Goal: Task Accomplishment & Management: Complete application form

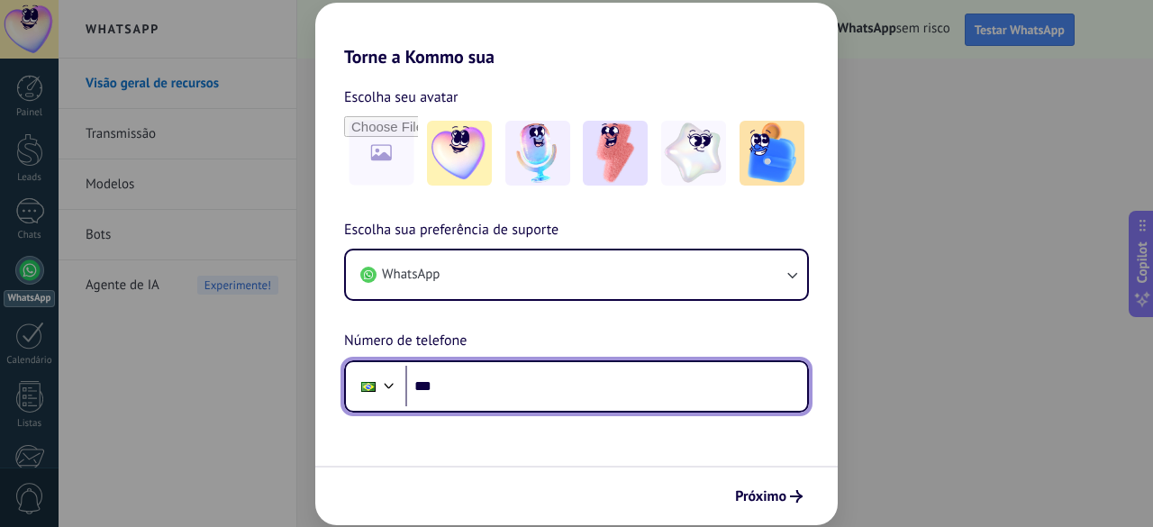
click at [470, 383] on input "***" at bounding box center [606, 386] width 402 height 41
click at [508, 381] on input "********" at bounding box center [606, 386] width 402 height 41
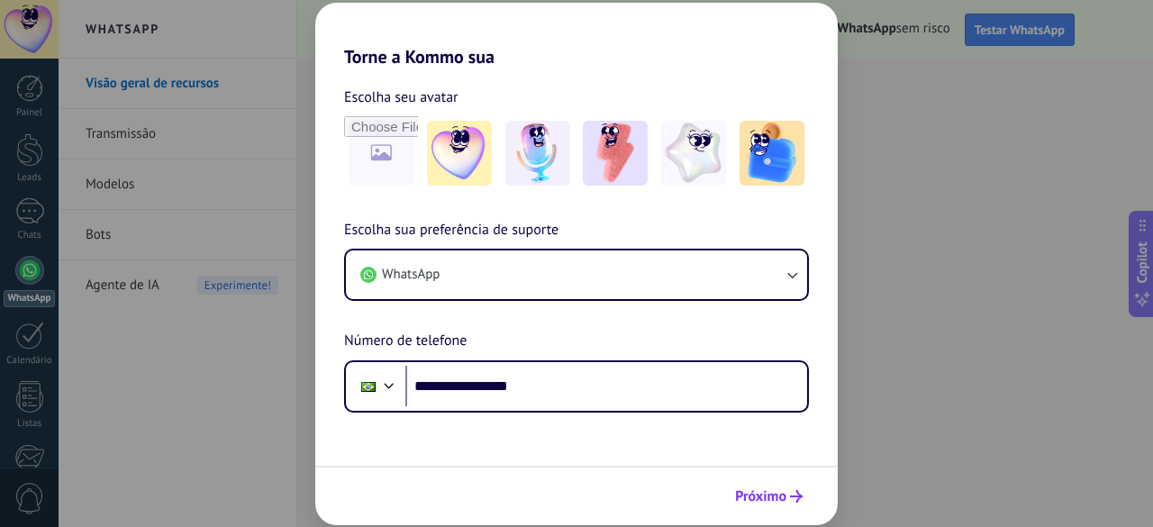
click at [777, 494] on span "Próximo" at bounding box center [760, 496] width 51 height 13
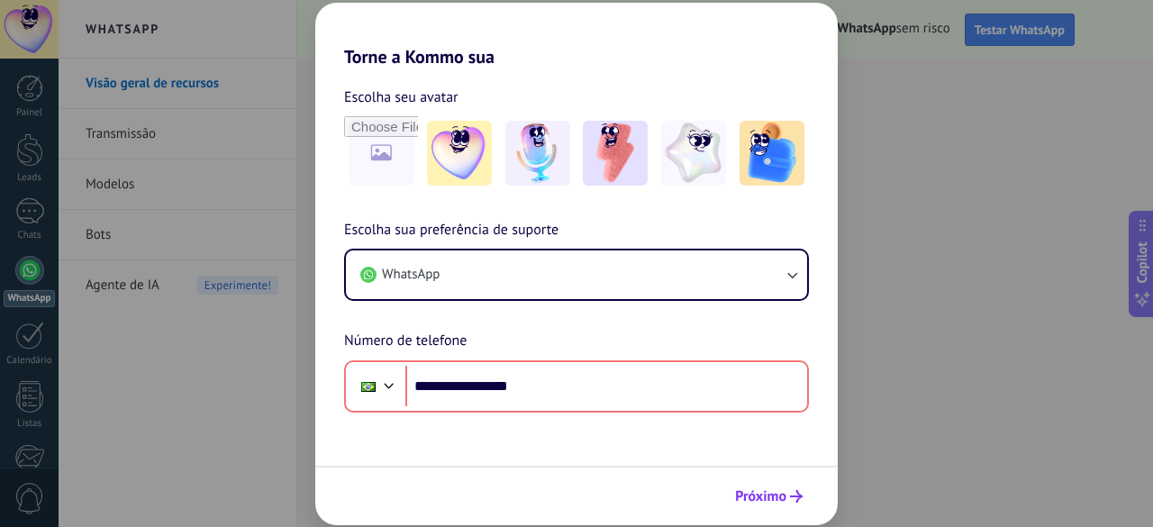
click at [773, 500] on span "Próximo" at bounding box center [760, 496] width 51 height 13
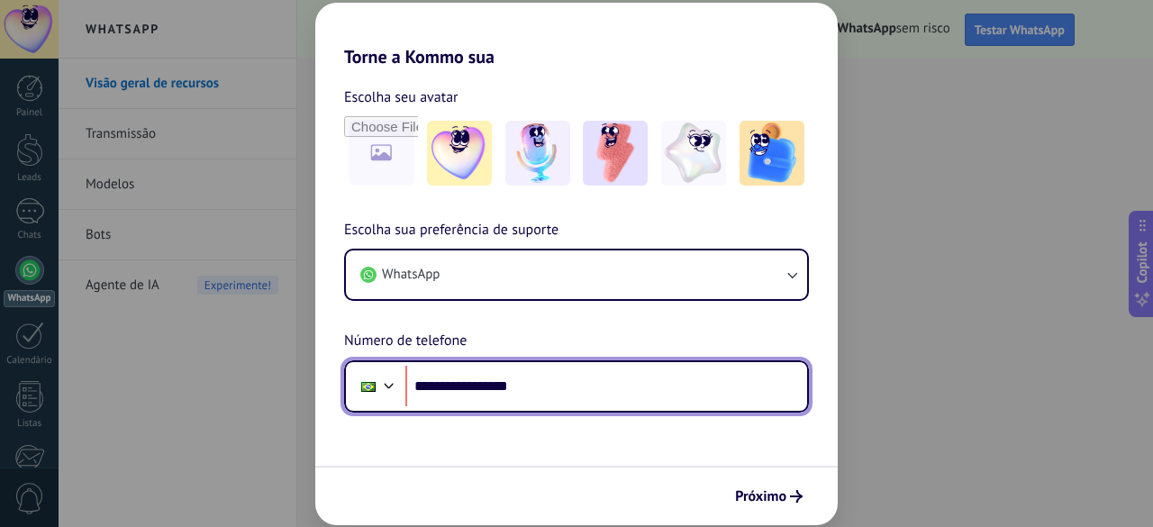
click at [643, 388] on input "**********" at bounding box center [606, 386] width 402 height 41
click at [486, 384] on input "**********" at bounding box center [606, 386] width 402 height 41
drag, startPoint x: 552, startPoint y: 393, endPoint x: 497, endPoint y: 387, distance: 55.3
click at [497, 387] on input "**********" at bounding box center [606, 386] width 402 height 41
type input "**********"
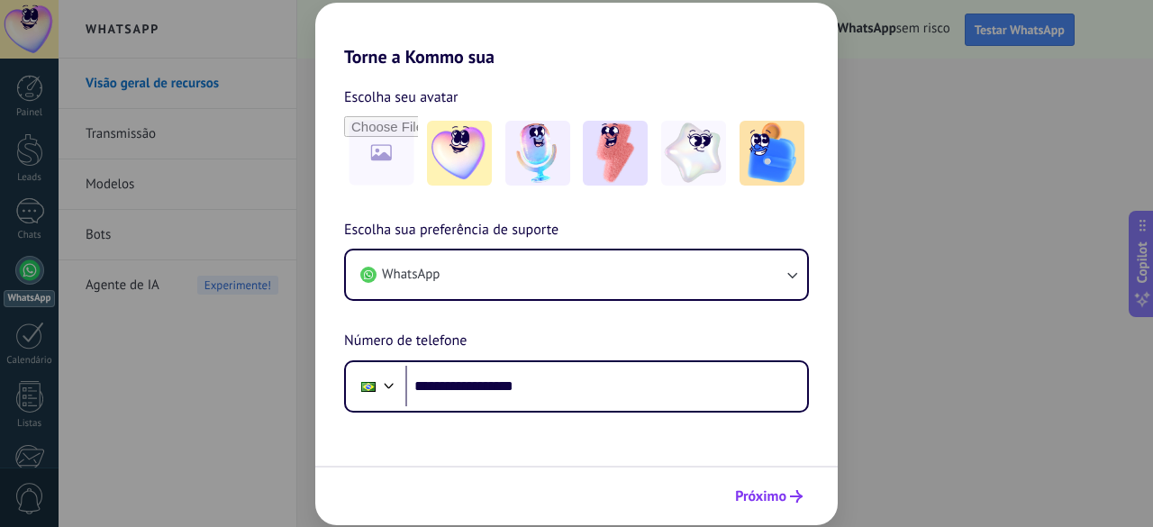
click at [786, 496] on span "Próximo" at bounding box center [760, 496] width 51 height 13
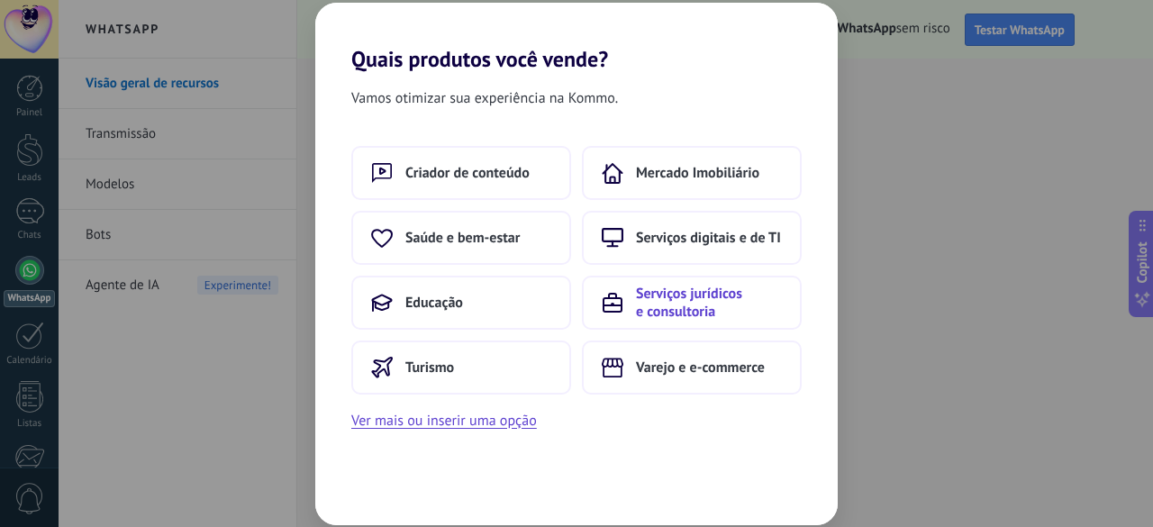
click at [699, 296] on span "Serviços jurídicos e consultoria" at bounding box center [709, 303] width 146 height 36
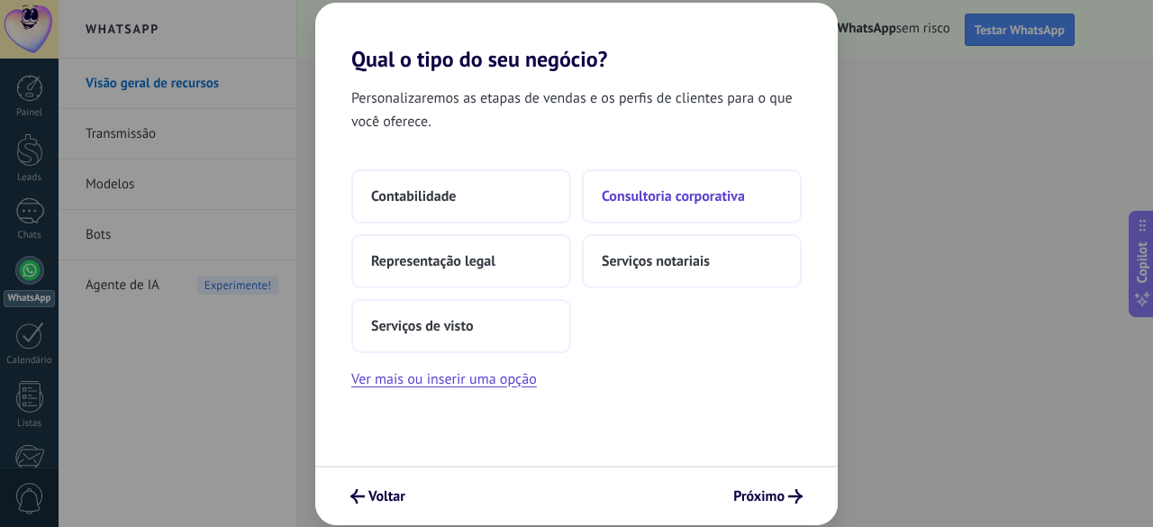
click at [645, 201] on span "Consultoria corporativa" at bounding box center [673, 196] width 143 height 18
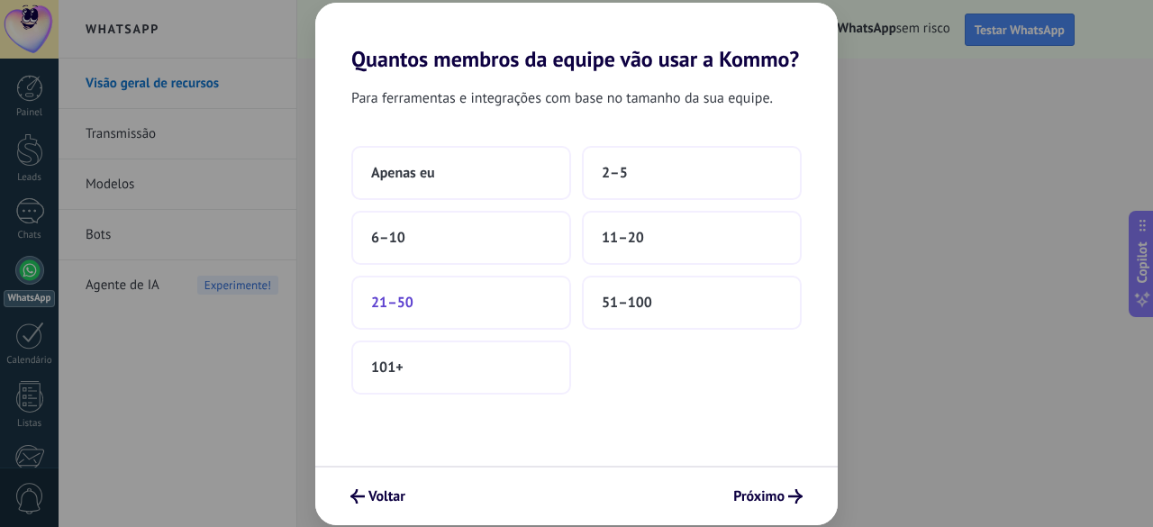
click at [474, 313] on button "21–50" at bounding box center [461, 303] width 220 height 54
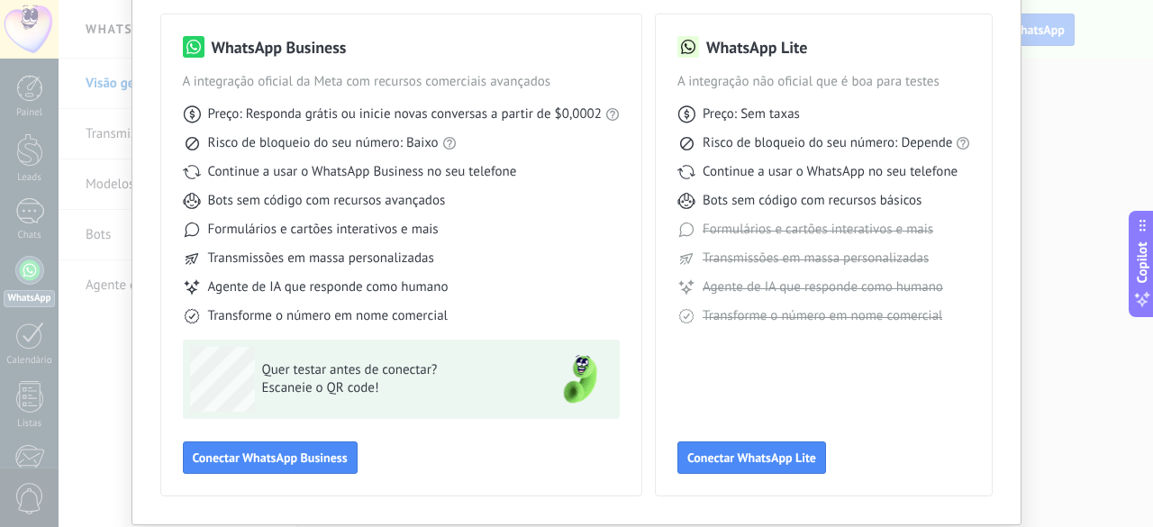
scroll to position [179, 0]
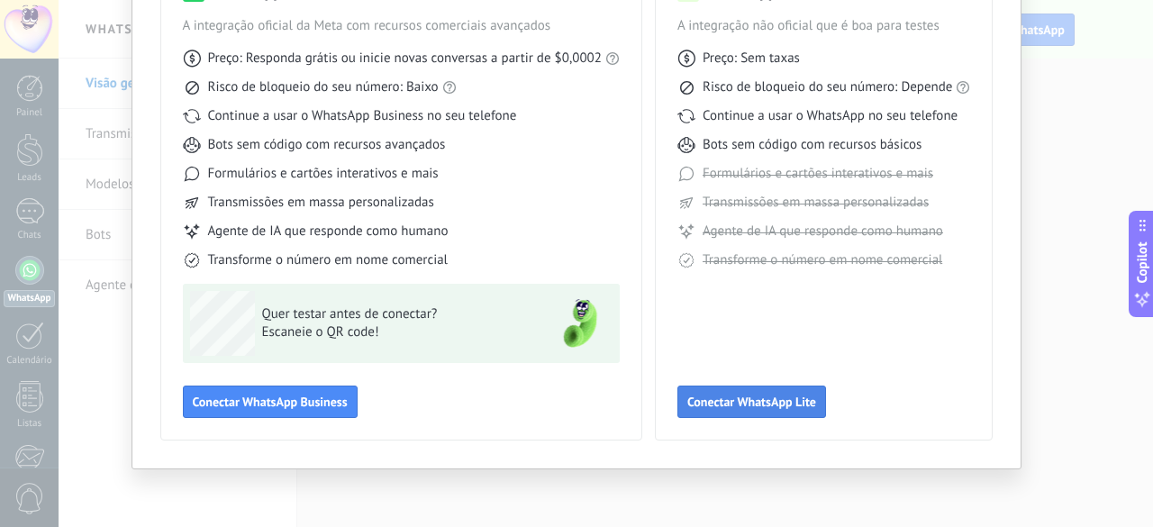
click at [753, 401] on span "Conectar WhatsApp Lite" at bounding box center [752, 402] width 129 height 13
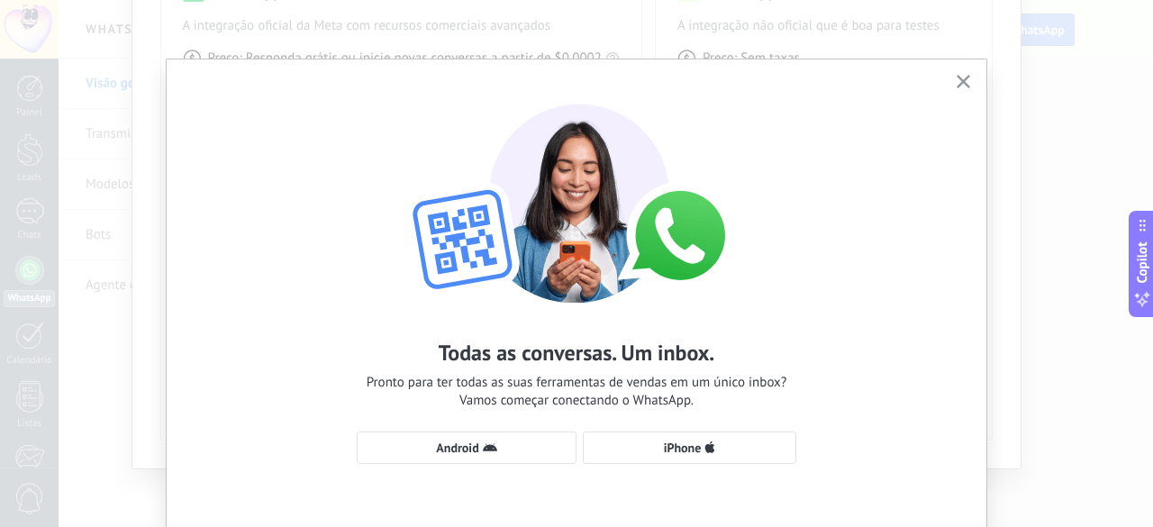
scroll to position [90, 0]
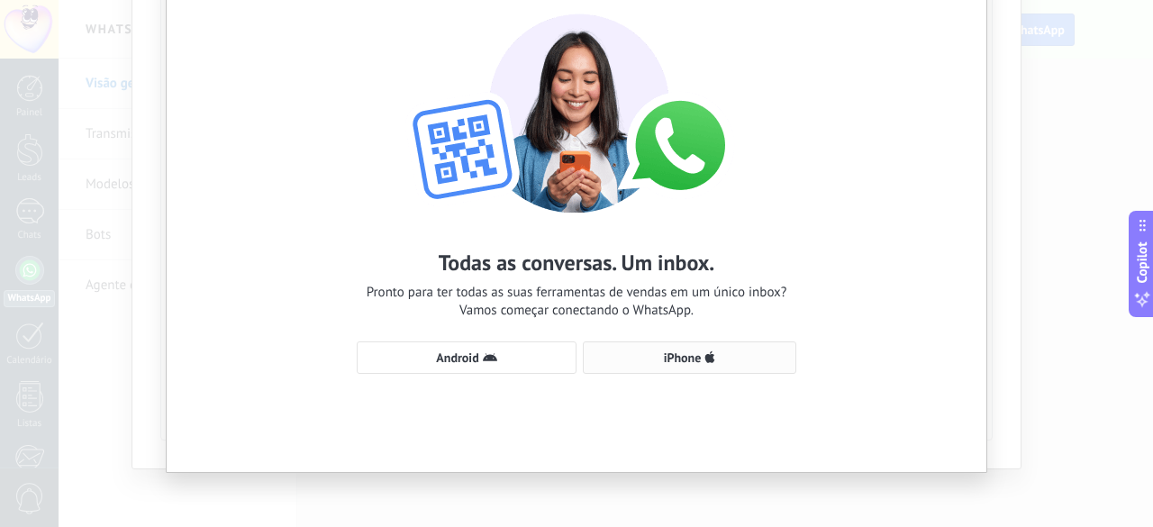
click at [667, 365] on button "iPhone" at bounding box center [690, 357] width 214 height 32
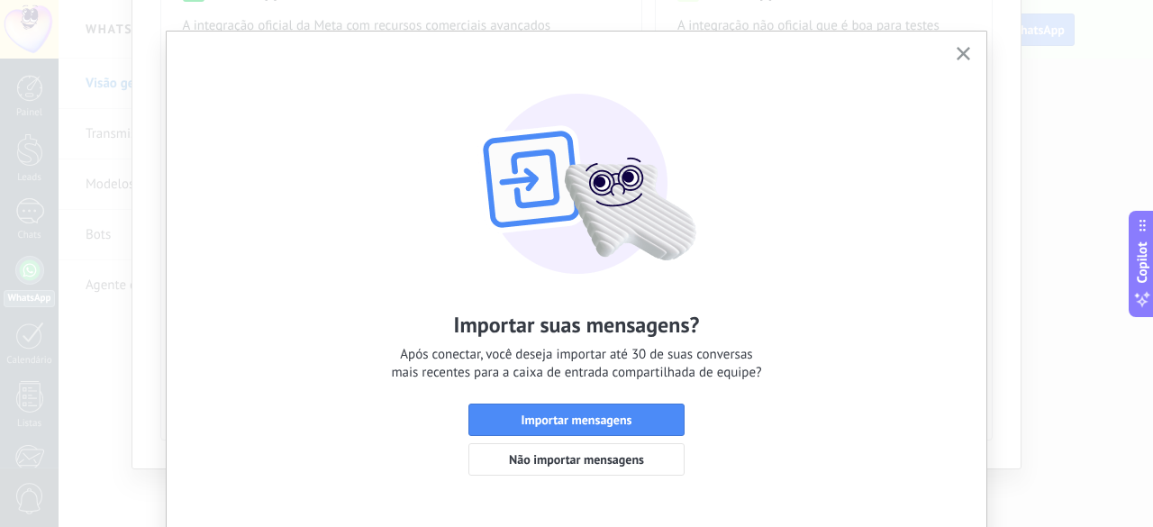
scroll to position [0, 0]
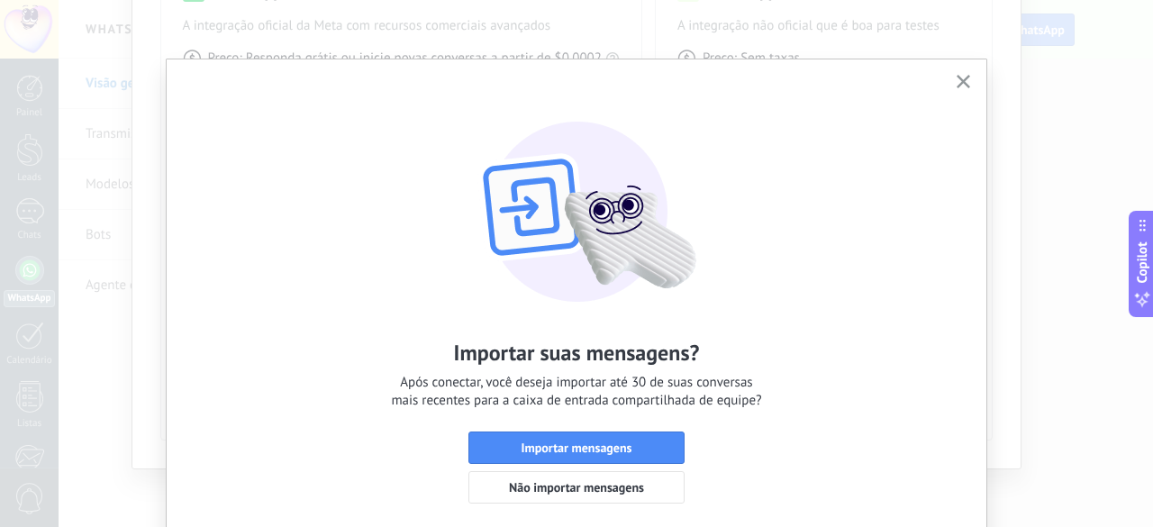
click at [957, 78] on icon "button" at bounding box center [964, 82] width 14 height 14
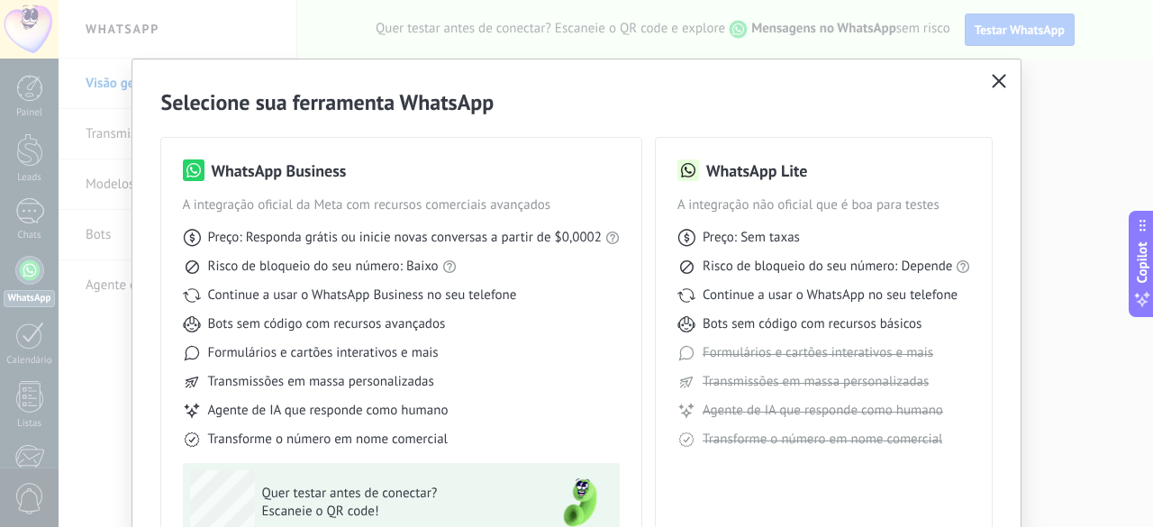
click at [992, 84] on icon "button" at bounding box center [999, 81] width 14 height 14
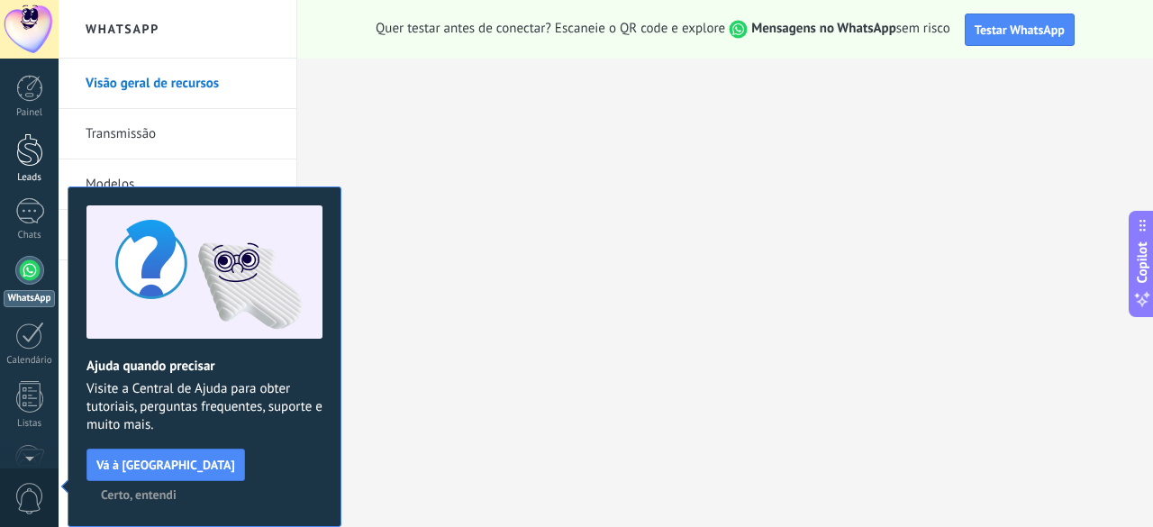
click at [39, 166] on div at bounding box center [29, 149] width 27 height 33
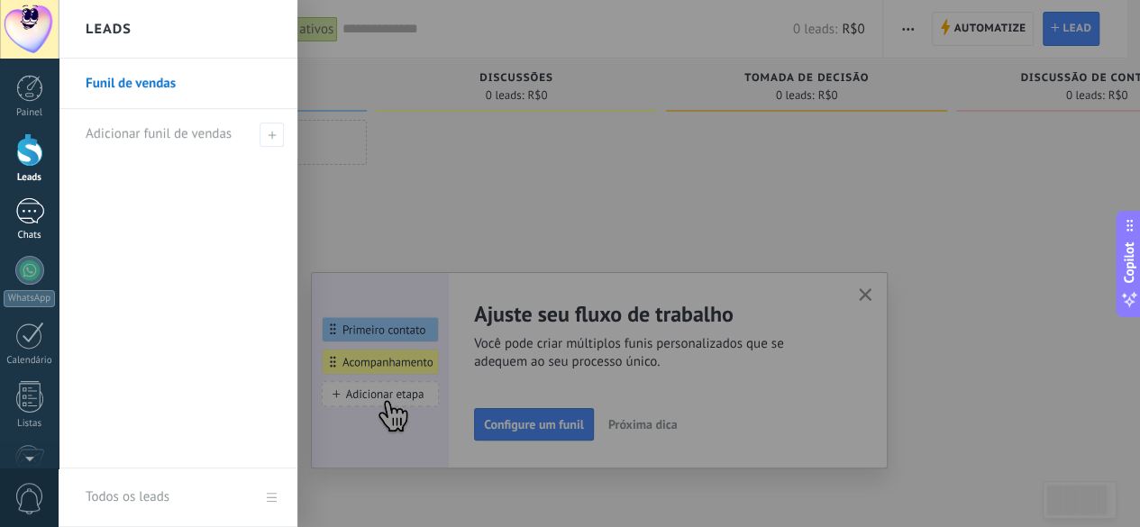
click at [29, 214] on div at bounding box center [29, 211] width 29 height 26
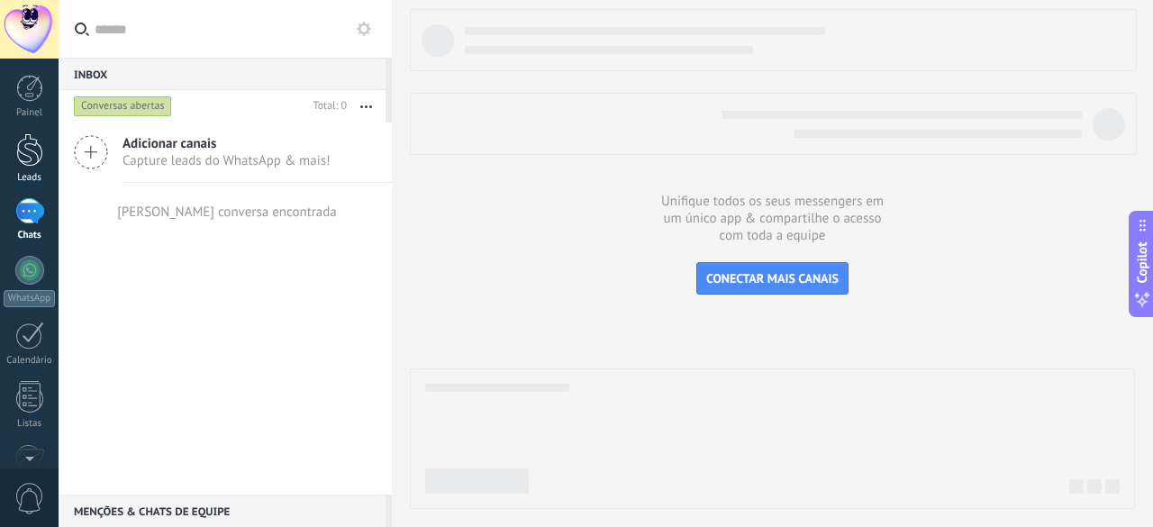
click at [34, 158] on div at bounding box center [29, 149] width 27 height 33
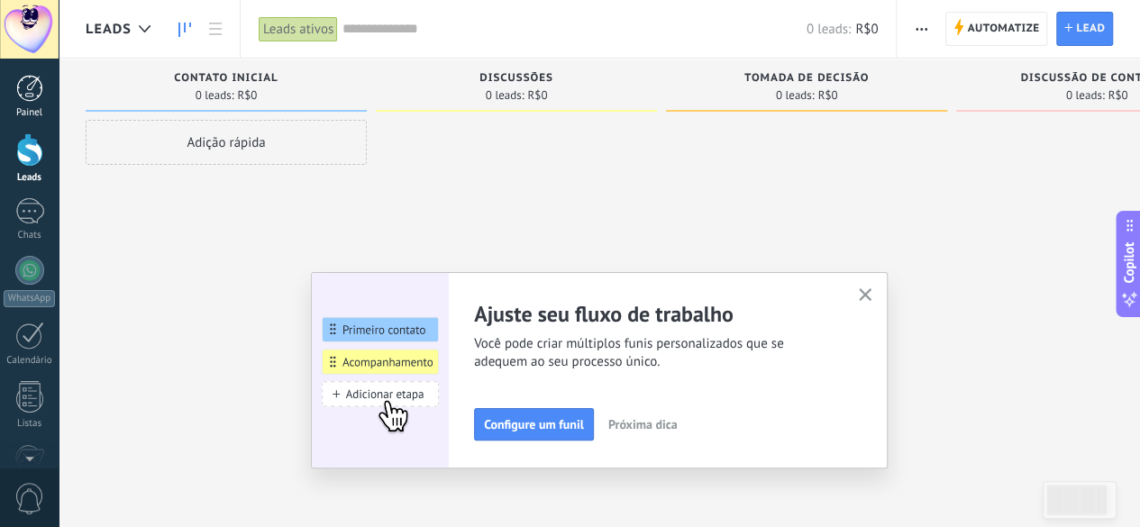
click at [12, 105] on link "Painel" at bounding box center [29, 97] width 59 height 44
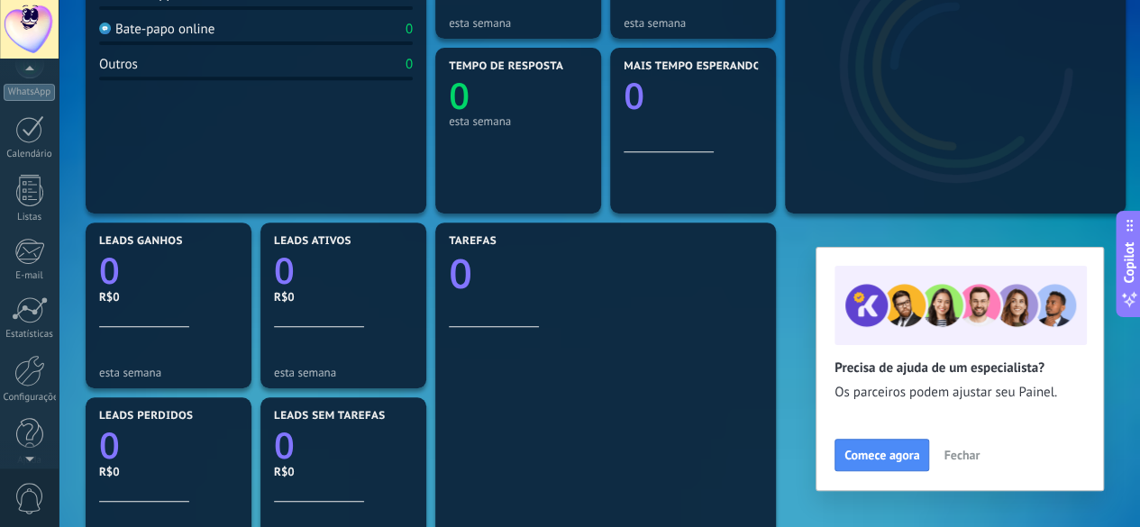
scroll to position [209, 0]
click at [34, 311] on div at bounding box center [30, 307] width 36 height 27
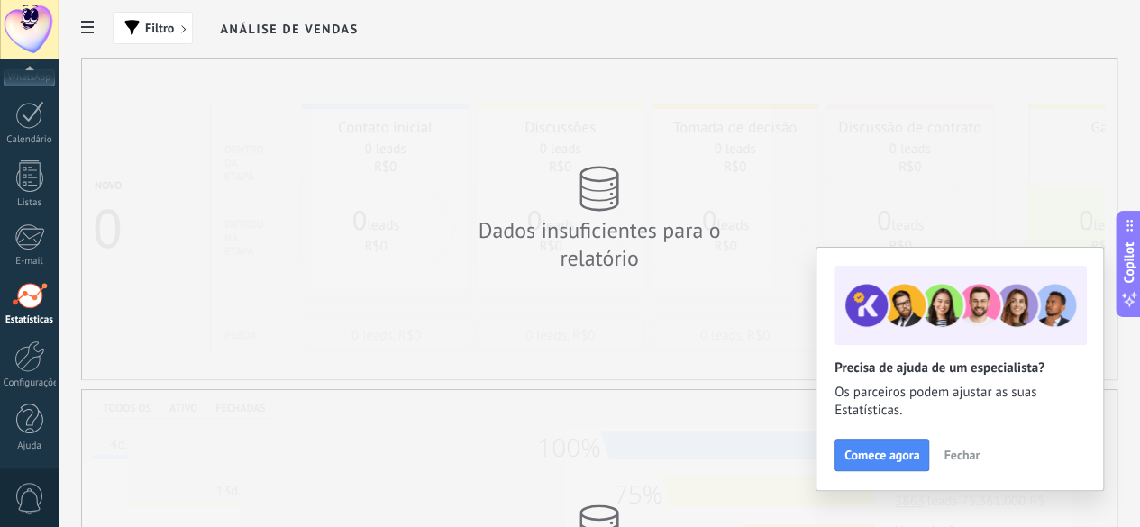
scroll to position [90, 0]
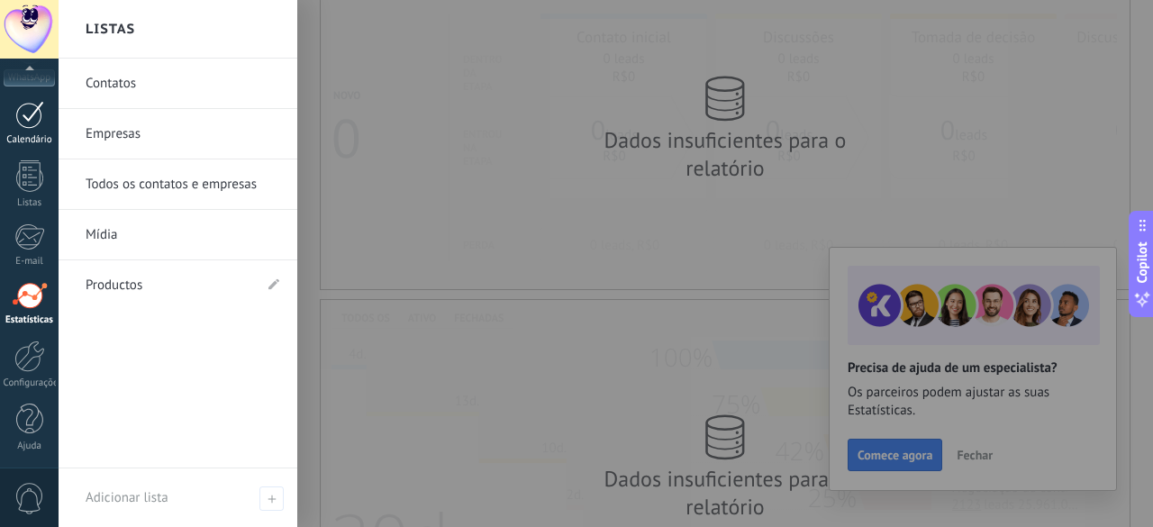
click at [22, 114] on div at bounding box center [29, 115] width 29 height 28
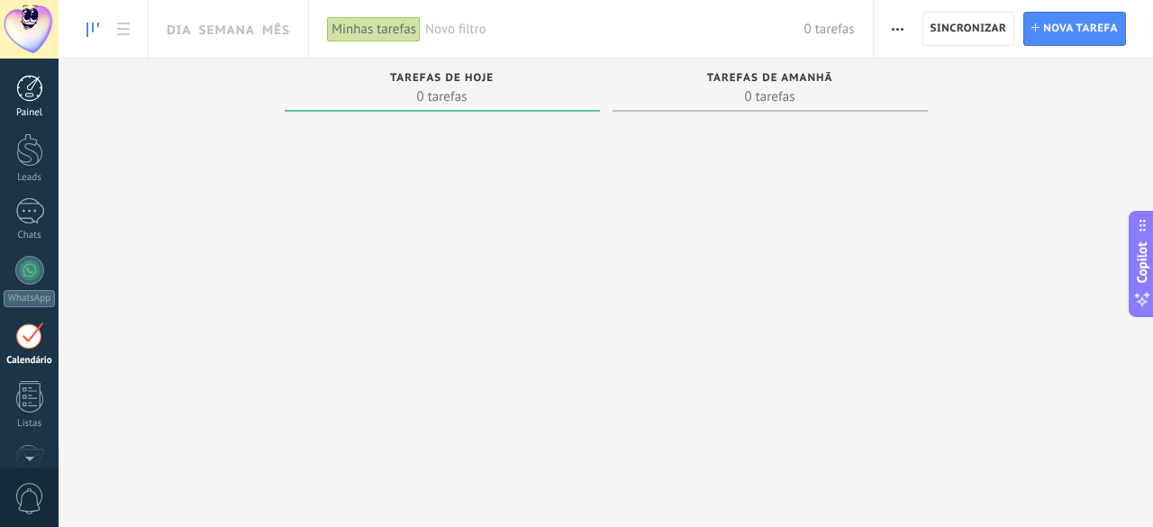
click at [35, 77] on div at bounding box center [29, 88] width 27 height 27
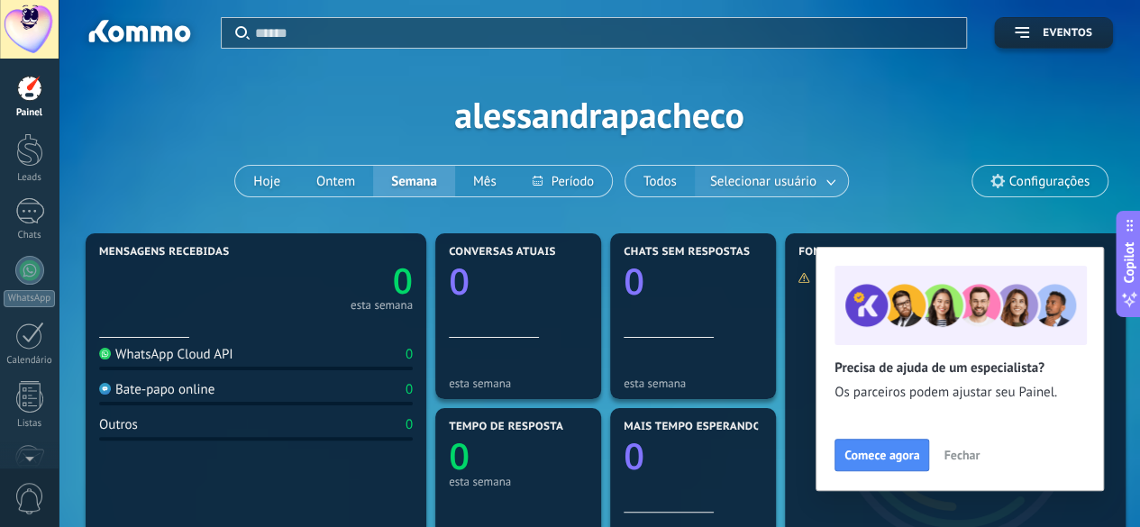
click at [812, 178] on span "Selecionar usuário" at bounding box center [763, 181] width 114 height 24
click at [23, 171] on link "Leads" at bounding box center [29, 158] width 59 height 50
